Goal: Task Accomplishment & Management: Complete application form

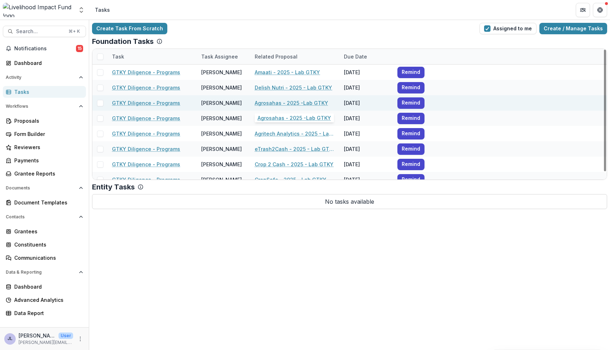
click at [265, 103] on link "Agrosahas - 2025 -Lab GTKY" at bounding box center [291, 102] width 73 height 7
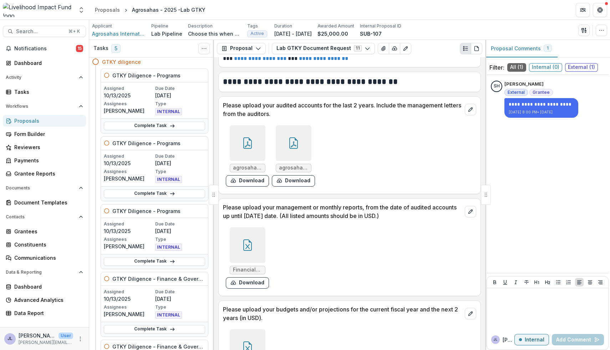
scroll to position [31, 0]
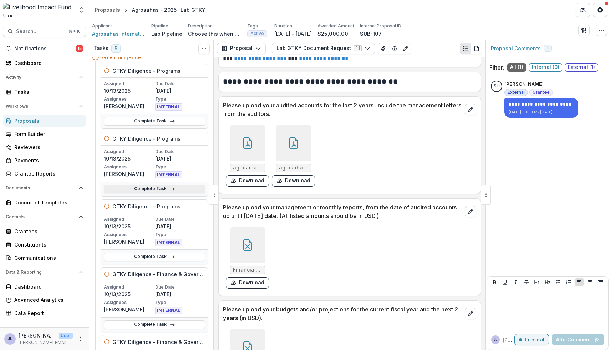
click at [140, 188] on link "Complete Task" at bounding box center [154, 189] width 101 height 9
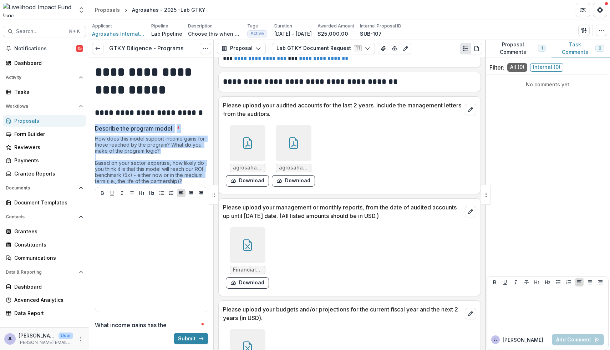
drag, startPoint x: 187, startPoint y: 182, endPoint x: 93, endPoint y: 131, distance: 107.1
copy div "Describe the program model. * How does this model support income gains for thos…"
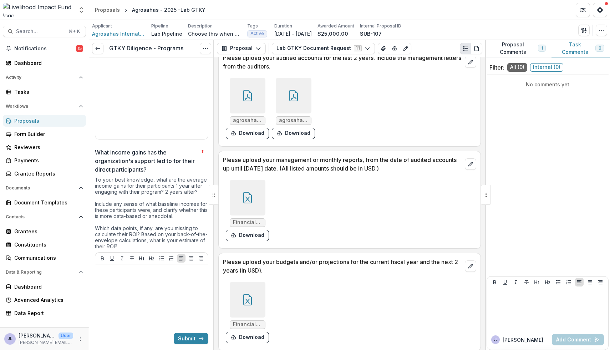
scroll to position [177, 0]
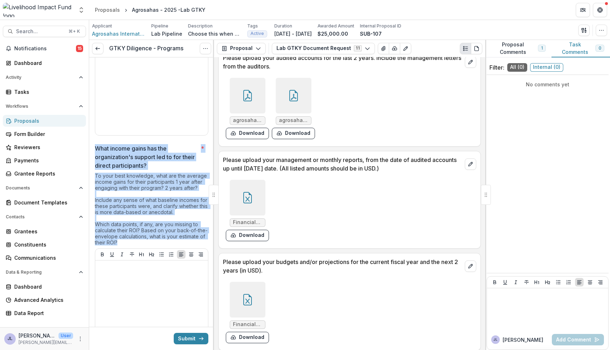
drag, startPoint x: 149, startPoint y: 241, endPoint x: 90, endPoint y: 148, distance: 109.9
copy div "What income gains has the organization's support led to for their direct partic…"
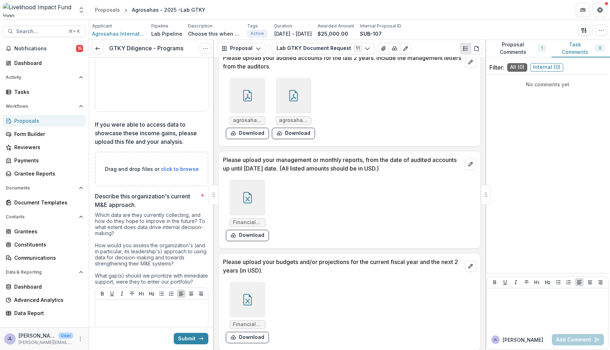
scroll to position [440, 0]
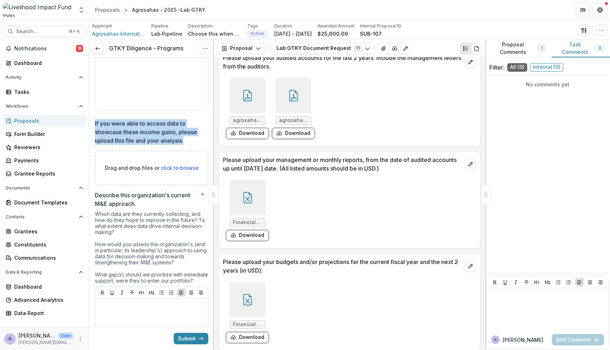
drag, startPoint x: 186, startPoint y: 141, endPoint x: 94, endPoint y: 122, distance: 93.8
copy p "If you were able to access data to showcase these income gains, please upload t…"
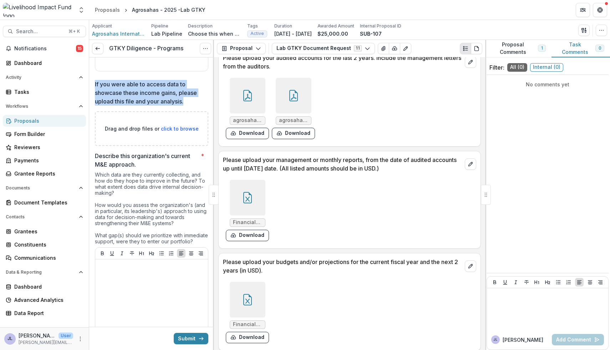
scroll to position [482, 0]
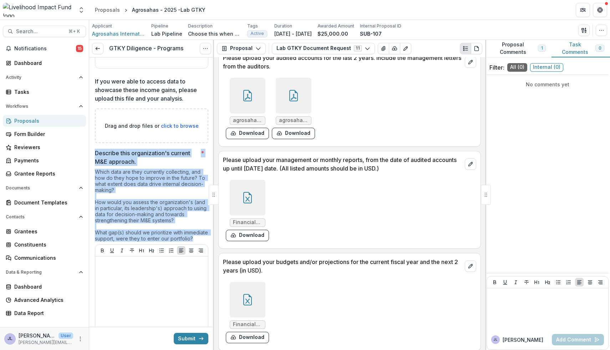
drag, startPoint x: 120, startPoint y: 245, endPoint x: 93, endPoint y: 151, distance: 98.0
copy div "Describe this organization's current M&E approach. * Which data are they curren…"
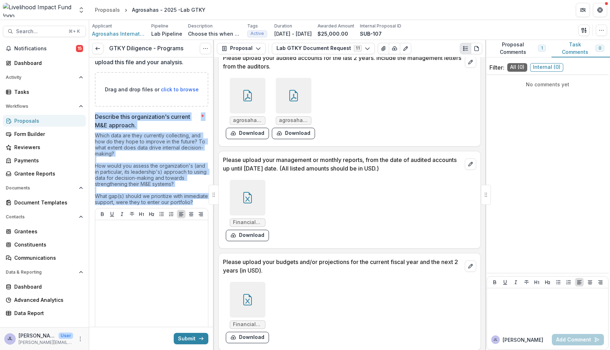
scroll to position [519, 0]
click at [117, 205] on div "Which data are they currently collecting, and how do they hope to improve in th…" at bounding box center [151, 170] width 113 height 76
drag, startPoint x: 120, startPoint y: 206, endPoint x: 97, endPoint y: 117, distance: 91.5
click at [97, 117] on div "Describe this organization's current M&E approach. * Which data are they curren…" at bounding box center [151, 224] width 113 height 224
copy div "Describe this organization's current M&E approach. * Which data are they curren…"
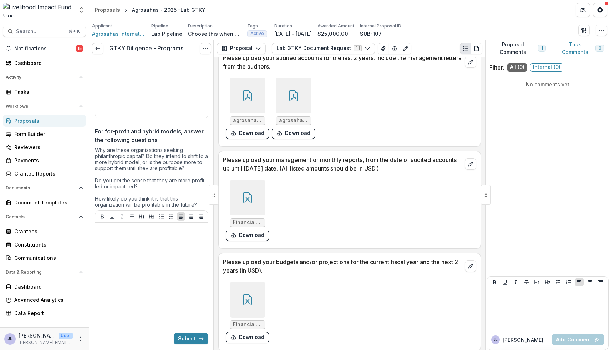
scroll to position [734, 0]
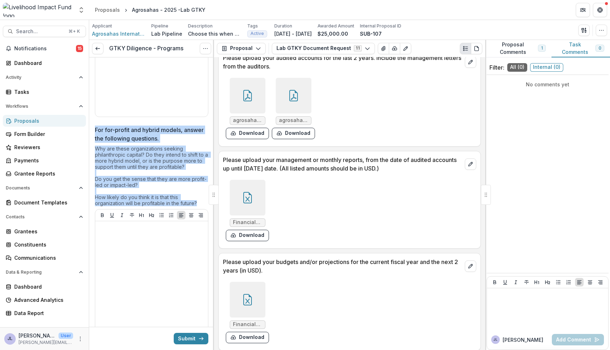
drag, startPoint x: 199, startPoint y: 209, endPoint x: 91, endPoint y: 139, distance: 128.5
click at [91, 139] on div "**********" at bounding box center [151, 349] width 125 height 2053
copy div "For for-profit and hybrid models, answer the following questions. Why are these…"
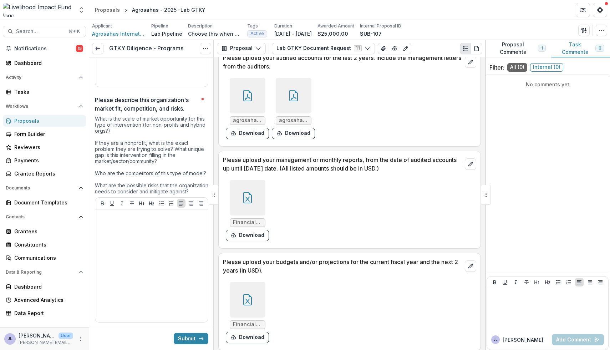
scroll to position [981, 0]
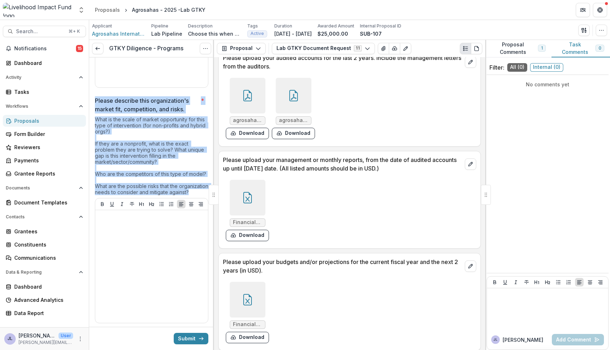
drag, startPoint x: 121, startPoint y: 203, endPoint x: 92, endPoint y: 104, distance: 103.4
click at [92, 104] on div "**********" at bounding box center [151, 103] width 125 height 2053
copy div "Please describe this organization's market fit, competition, and risks. * What …"
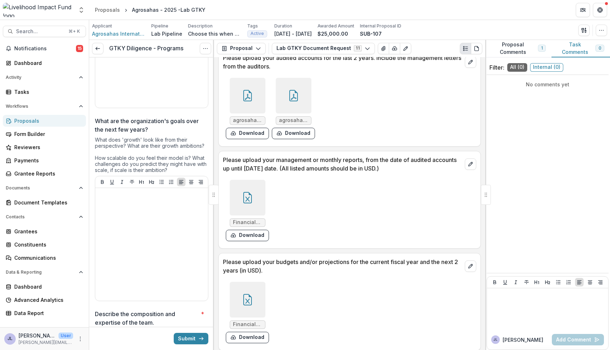
scroll to position [1196, 0]
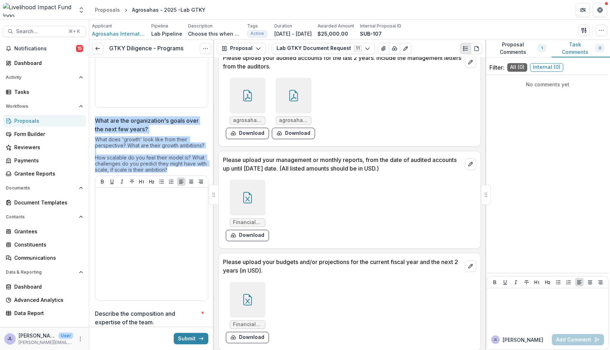
drag, startPoint x: 171, startPoint y: 181, endPoint x: 93, endPoint y: 133, distance: 91.7
copy div "What are the organization's goals over the next few years? What does 'growth' l…"
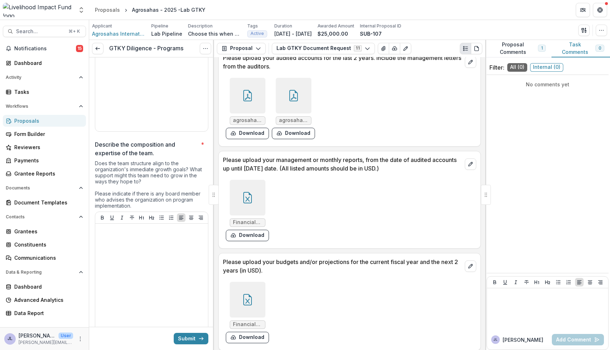
scroll to position [1379, 0]
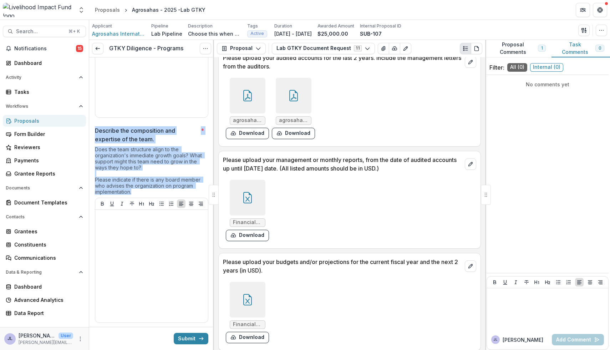
drag, startPoint x: 134, startPoint y: 204, endPoint x: 95, endPoint y: 146, distance: 69.8
click at [95, 146] on div "Describe the composition and expertise of the team. * Does the team structure a…" at bounding box center [151, 225] width 113 height 199
copy div "Describe the composition and expertise of the team. * Does the team structure a…"
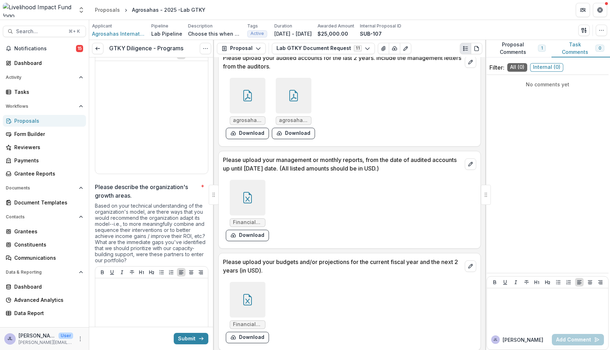
scroll to position [1535, 0]
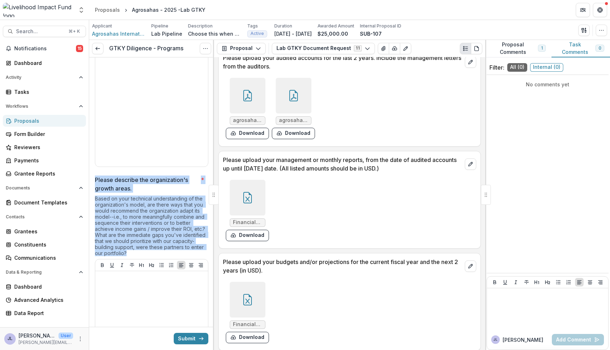
drag, startPoint x: 128, startPoint y: 264, endPoint x: 97, endPoint y: 192, distance: 78.6
click at [97, 192] on div "Please describe the organization's growth areas. * Based on your technical unde…" at bounding box center [151, 282] width 113 height 212
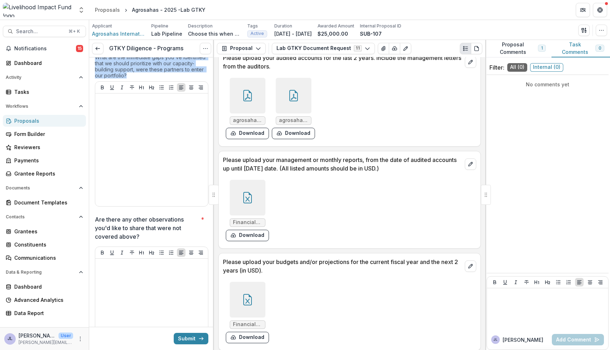
scroll to position [1720, 0]
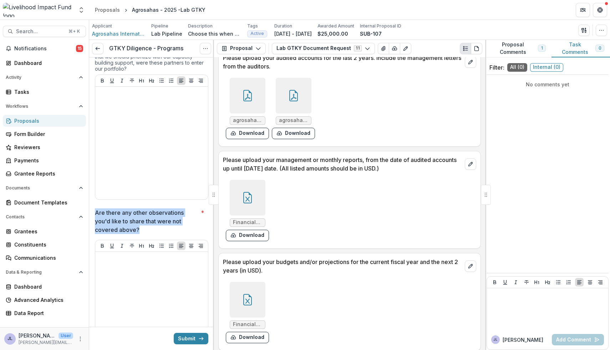
drag, startPoint x: 143, startPoint y: 243, endPoint x: 93, endPoint y: 221, distance: 55.1
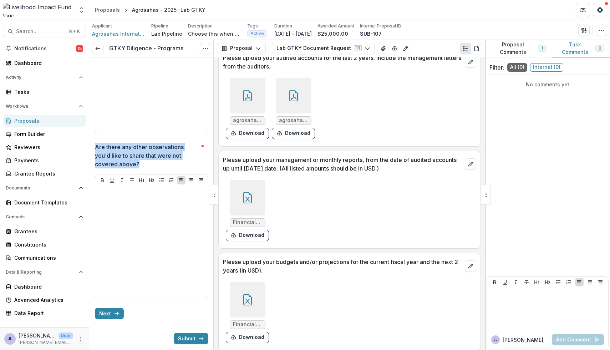
scroll to position [1807, 0]
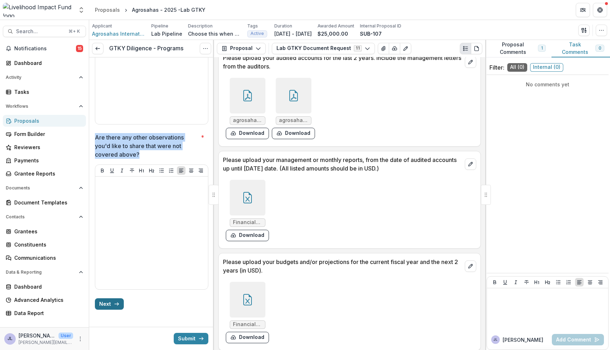
click at [108, 304] on button "Next" at bounding box center [109, 303] width 29 height 11
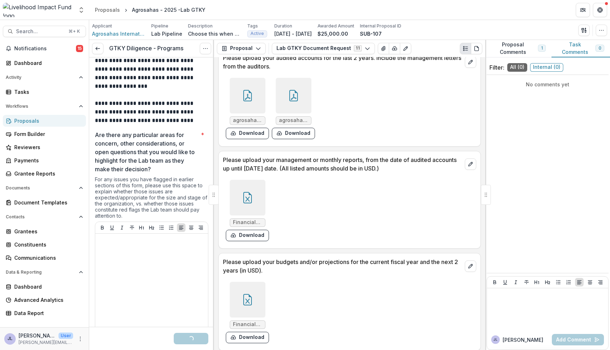
scroll to position [62, 0]
drag, startPoint x: 133, startPoint y: 217, endPoint x: 108, endPoint y: 86, distance: 133.9
click at [107, 85] on div "**********" at bounding box center [151, 184] width 113 height 378
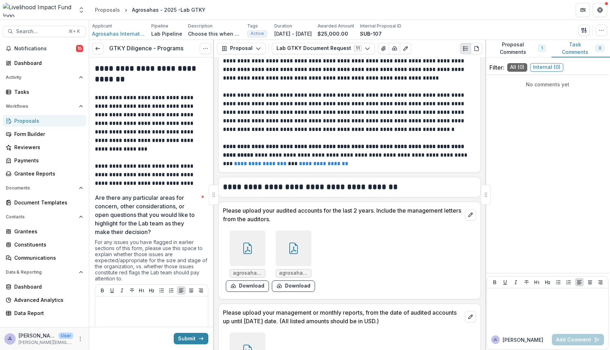
scroll to position [65, 0]
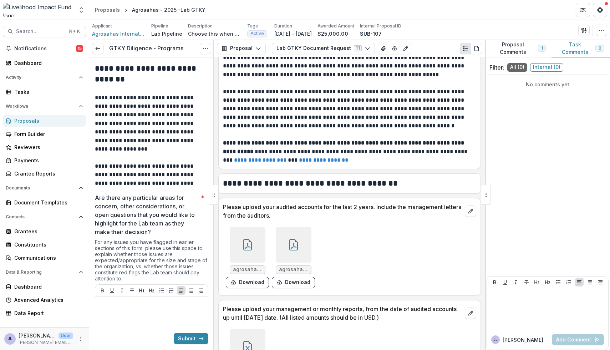
click at [251, 247] on icon at bounding box center [247, 244] width 9 height 11
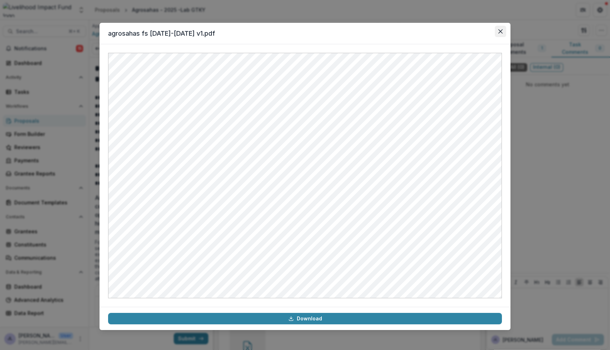
click at [500, 32] on icon "Close" at bounding box center [500, 31] width 4 height 4
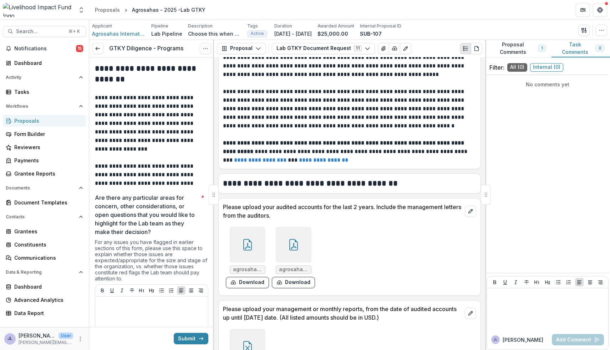
click at [295, 247] on icon at bounding box center [293, 244] width 9 height 11
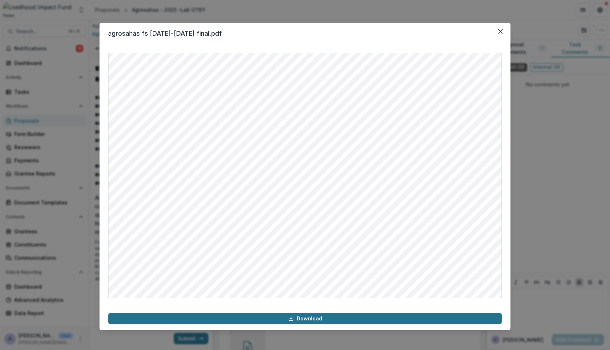
click at [301, 321] on link "Download" at bounding box center [305, 318] width 394 height 11
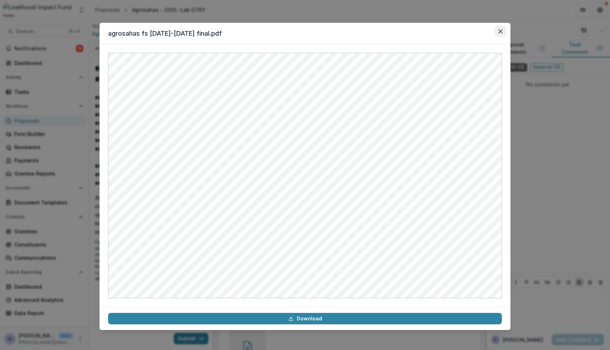
click at [498, 29] on icon "Close" at bounding box center [500, 31] width 4 height 4
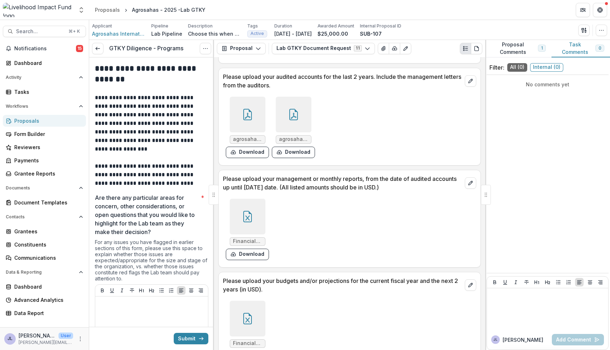
scroll to position [247, 0]
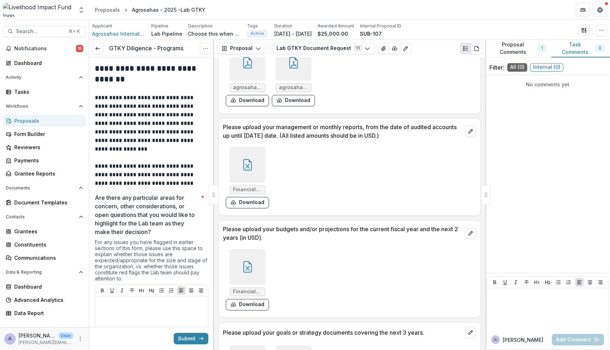
click at [250, 164] on icon at bounding box center [247, 164] width 11 height 11
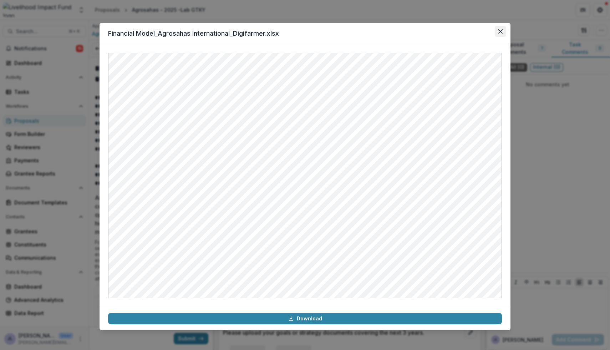
click at [501, 29] on button "Close" at bounding box center [500, 31] width 11 height 11
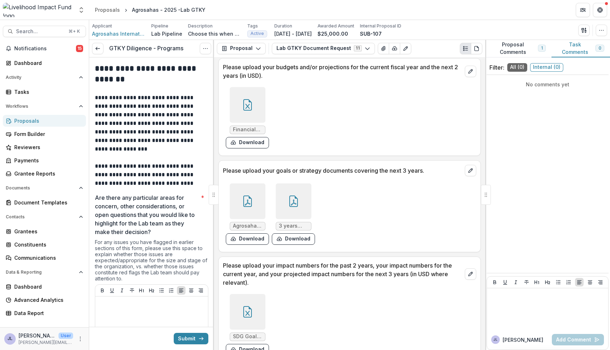
scroll to position [395, 0]
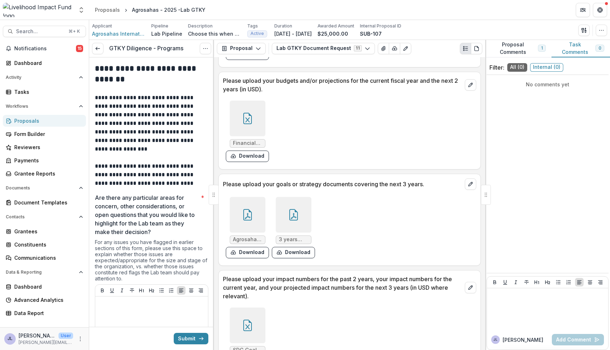
click at [254, 112] on div at bounding box center [248, 119] width 36 height 36
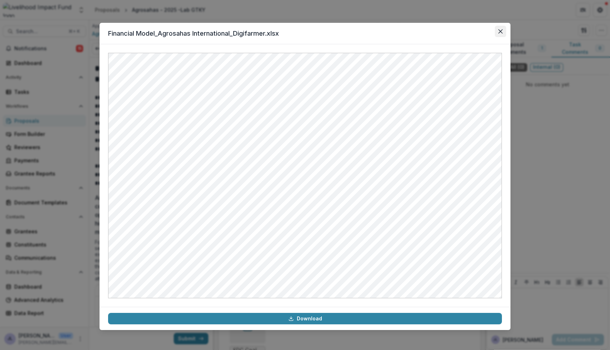
click at [498, 31] on icon "Close" at bounding box center [500, 31] width 4 height 4
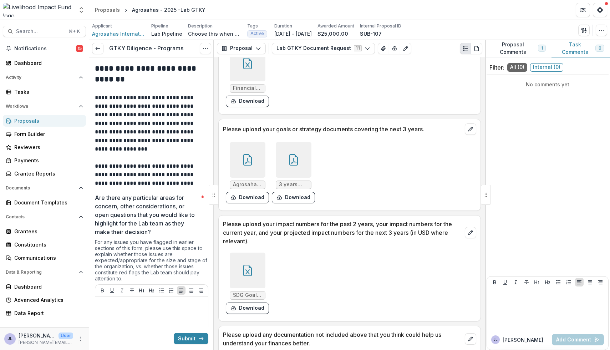
scroll to position [451, 0]
click at [250, 158] on icon at bounding box center [247, 158] width 9 height 11
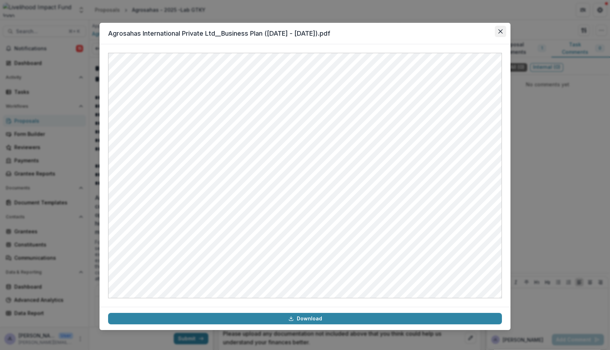
click at [499, 32] on icon "Close" at bounding box center [500, 31] width 4 height 4
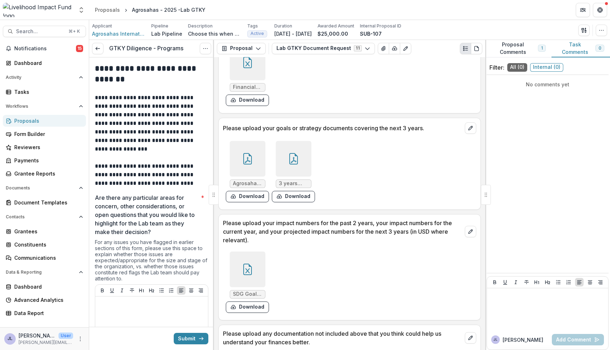
click at [299, 163] on div at bounding box center [294, 159] width 36 height 36
